Goal: Task Accomplishment & Management: Manage account settings

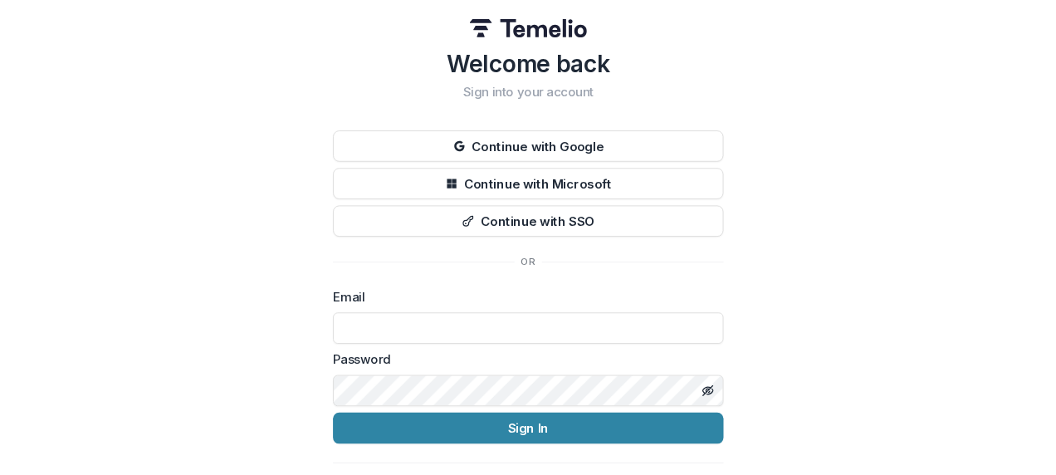
scroll to position [37, 0]
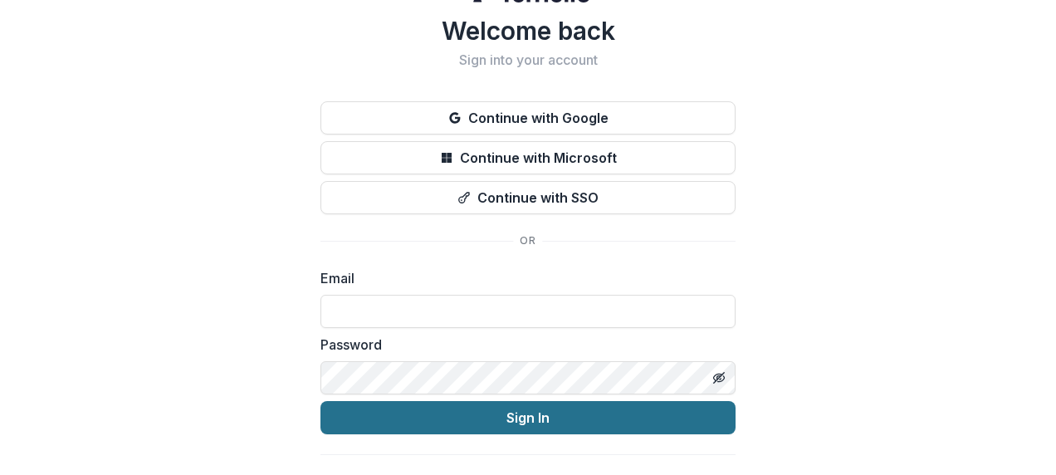
type input "**********"
click at [528, 418] on button "Sign In" at bounding box center [527, 417] width 415 height 33
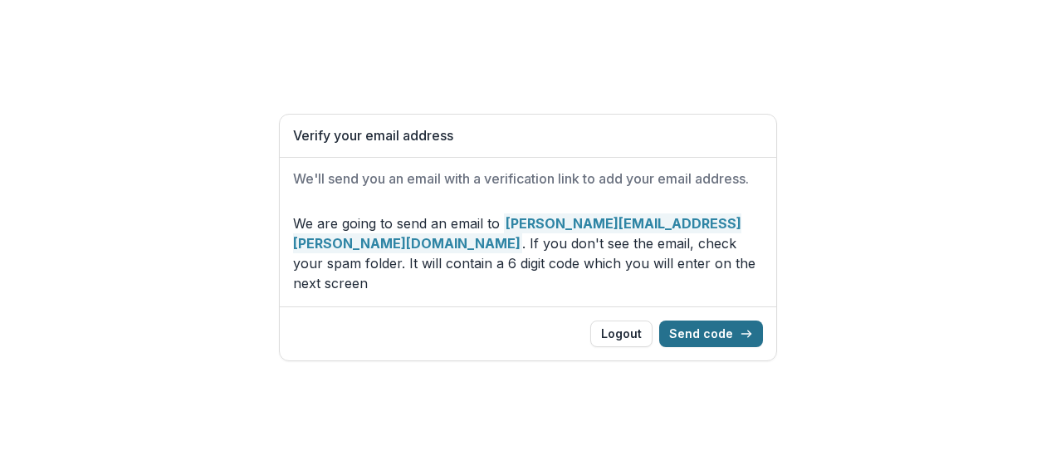
click at [709, 320] on button "Send code" at bounding box center [711, 333] width 104 height 27
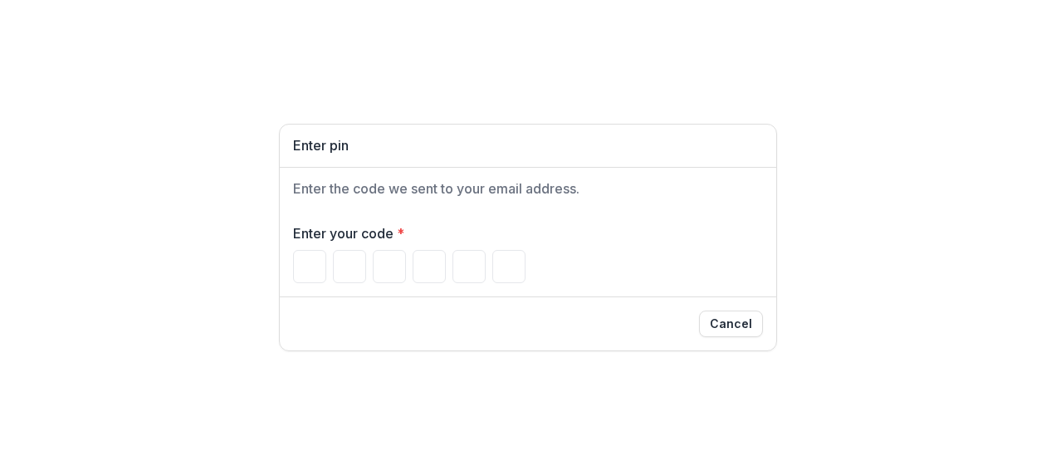
type input "*"
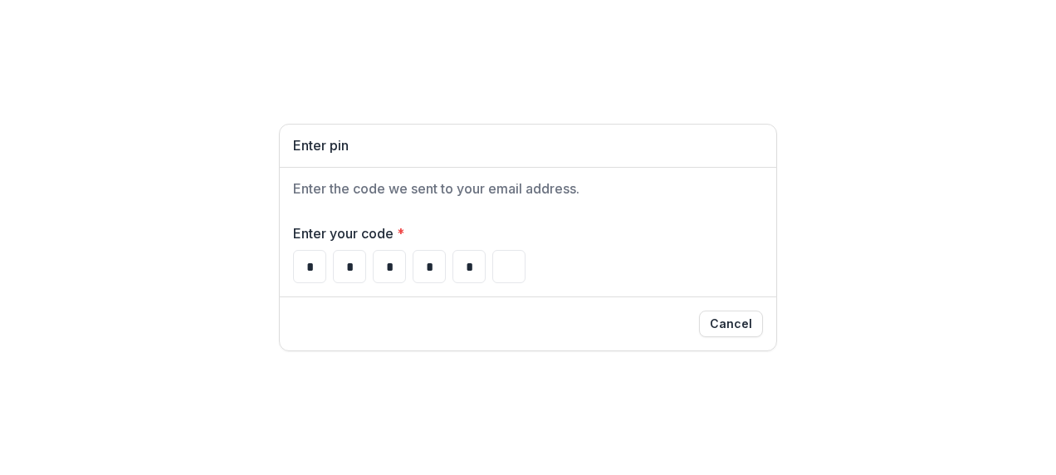
type input "*"
